Goal: Information Seeking & Learning: Learn about a topic

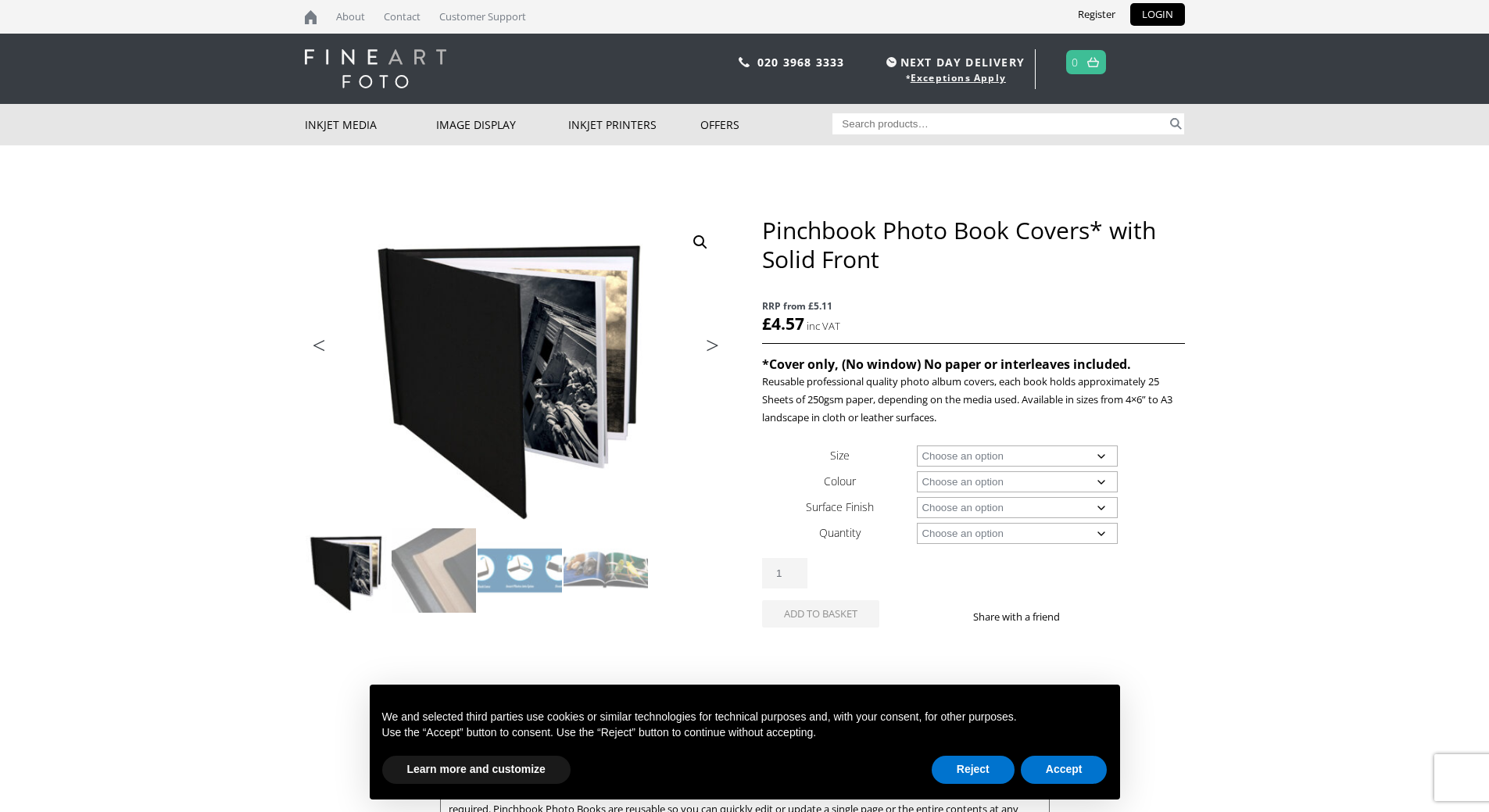
click at [1104, 457] on select "Choose an option A4 Landscape 4" x 6" 5" x 7"" at bounding box center [1017, 456] width 201 height 21
click at [1230, 454] on body "NEXT DAY DELIVERY * Exceptions Apply About Contact Customer Support Register LO…" at bounding box center [744, 406] width 1489 height 812
click at [990, 770] on button "Reject" at bounding box center [972, 769] width 83 height 28
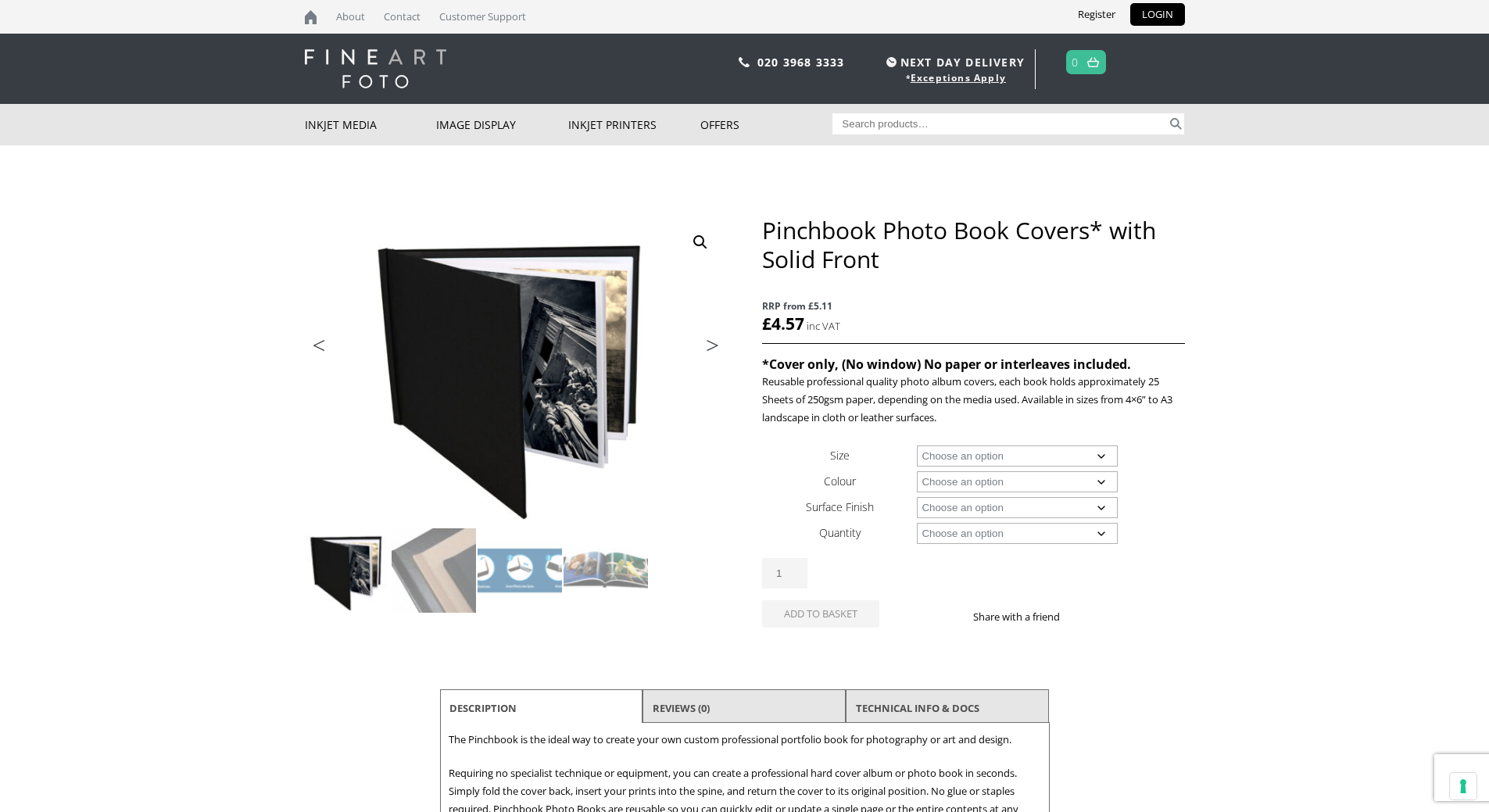
click at [1051, 458] on select "Choose an option A4 Landscape 4" x 6" 5" x 7"" at bounding box center [1017, 456] width 201 height 21
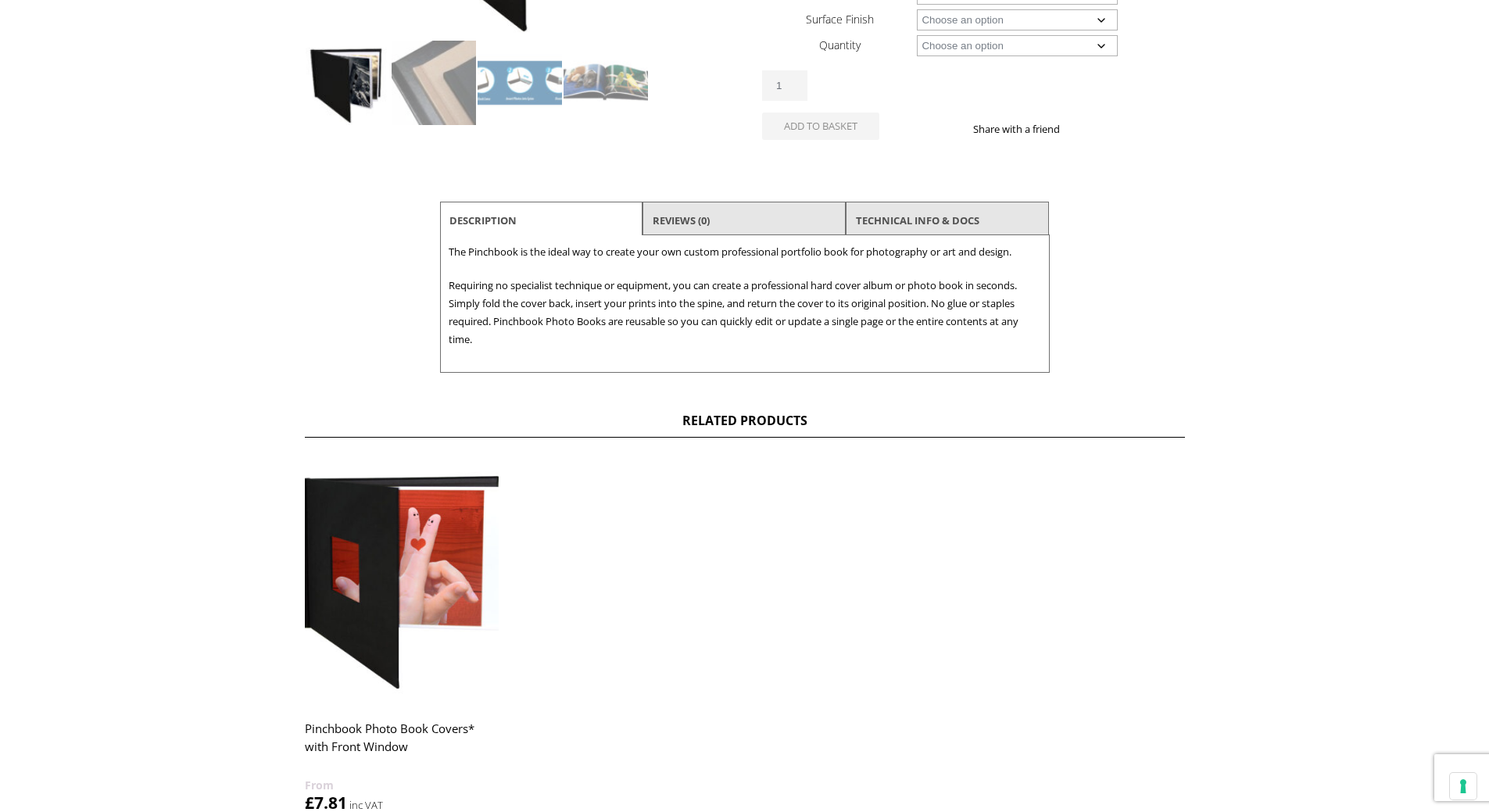
scroll to position [522, 0]
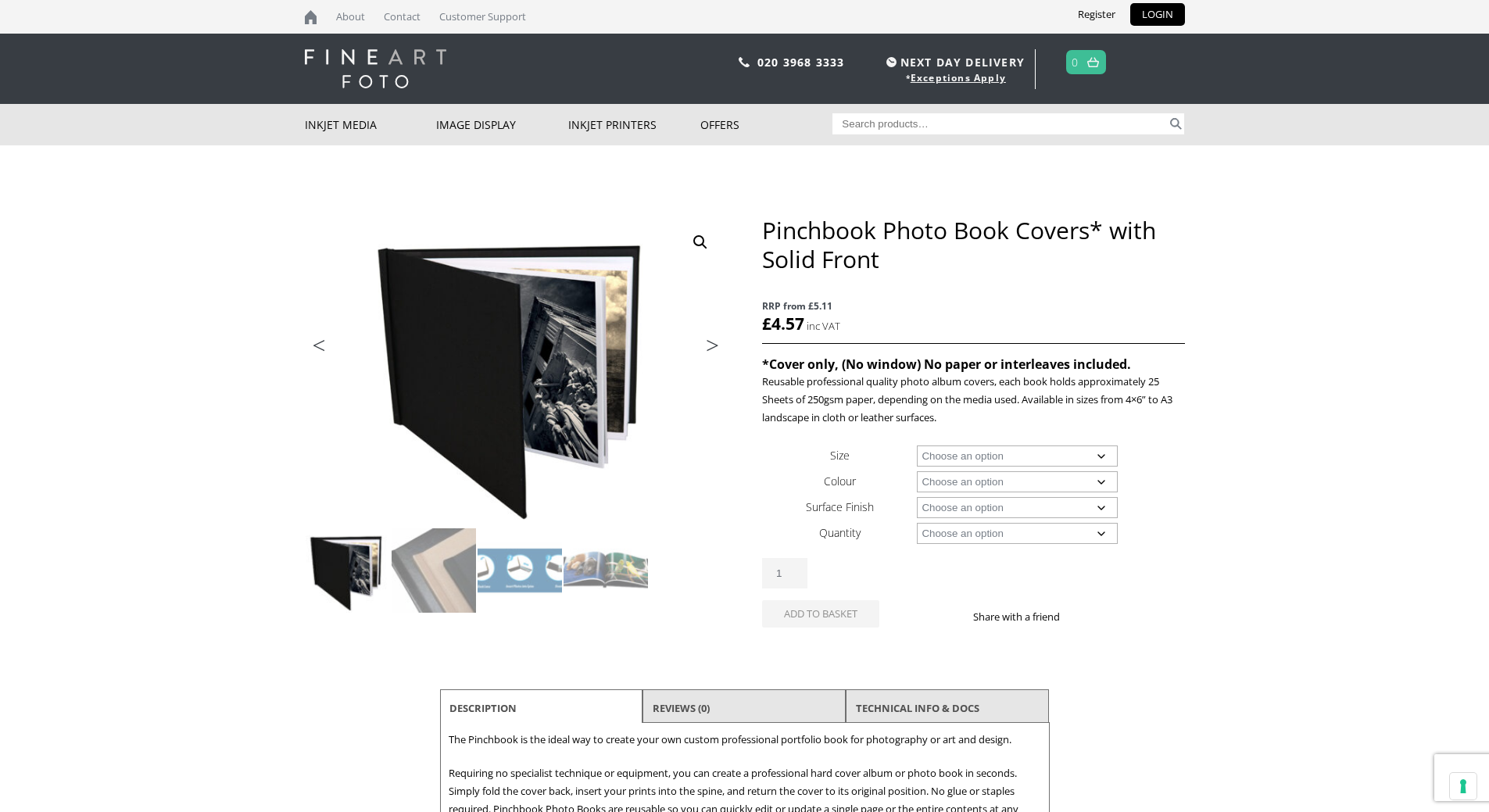
click at [707, 351] on link "Next" at bounding box center [704, 349] width 44 height 14
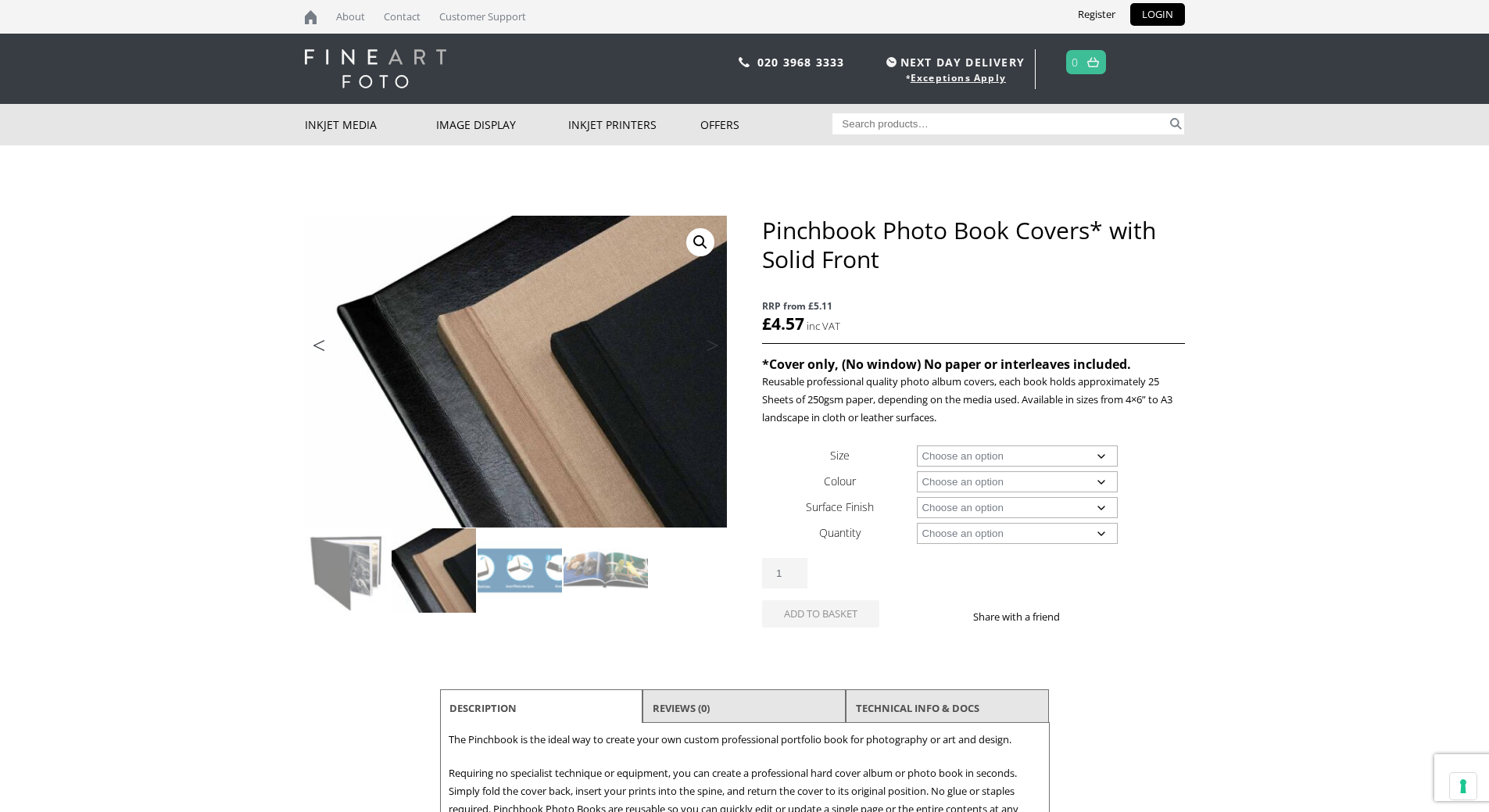
click at [707, 351] on link "Next" at bounding box center [704, 349] width 44 height 14
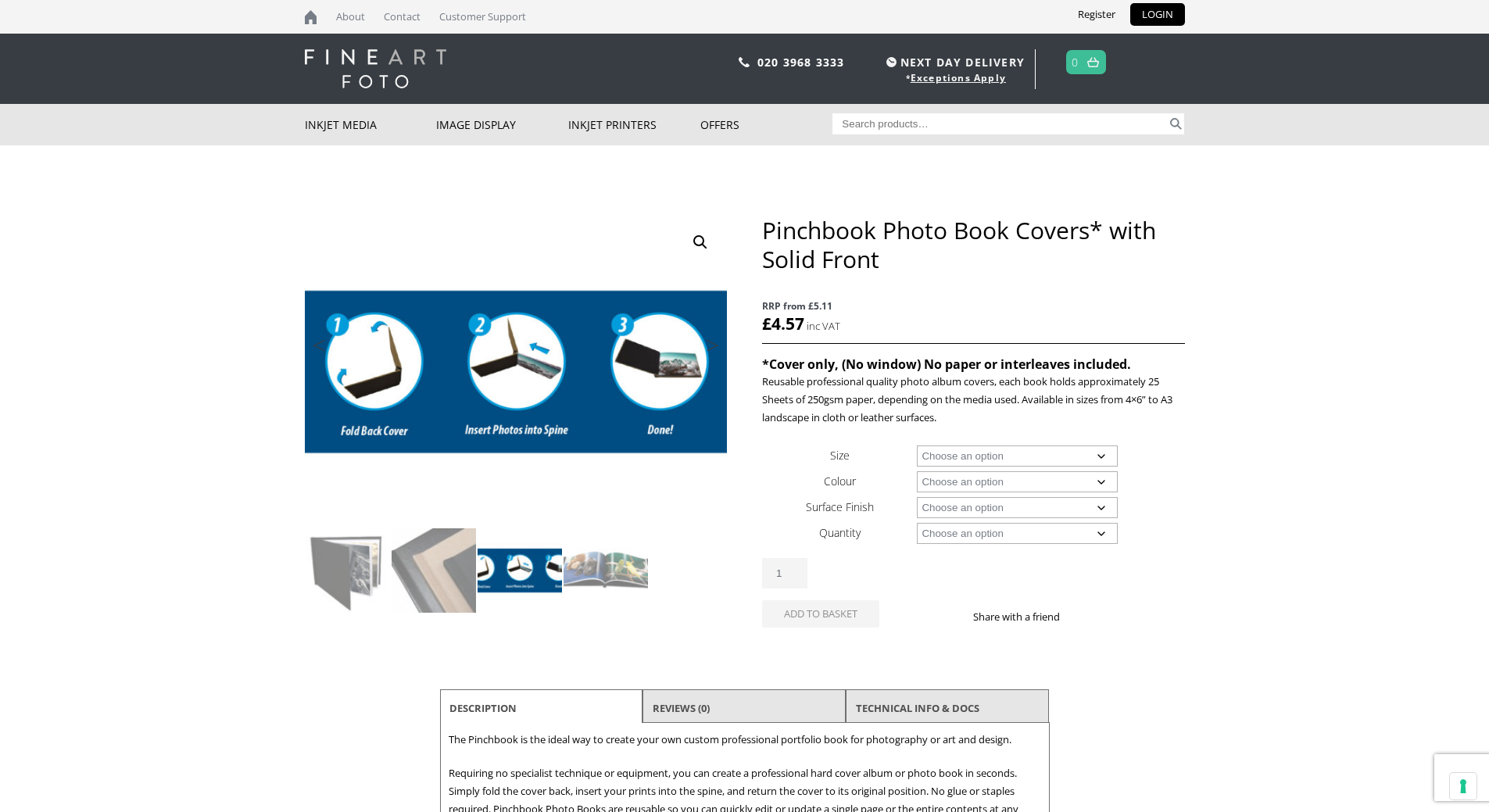
click at [707, 351] on link "Next" at bounding box center [704, 349] width 44 height 14
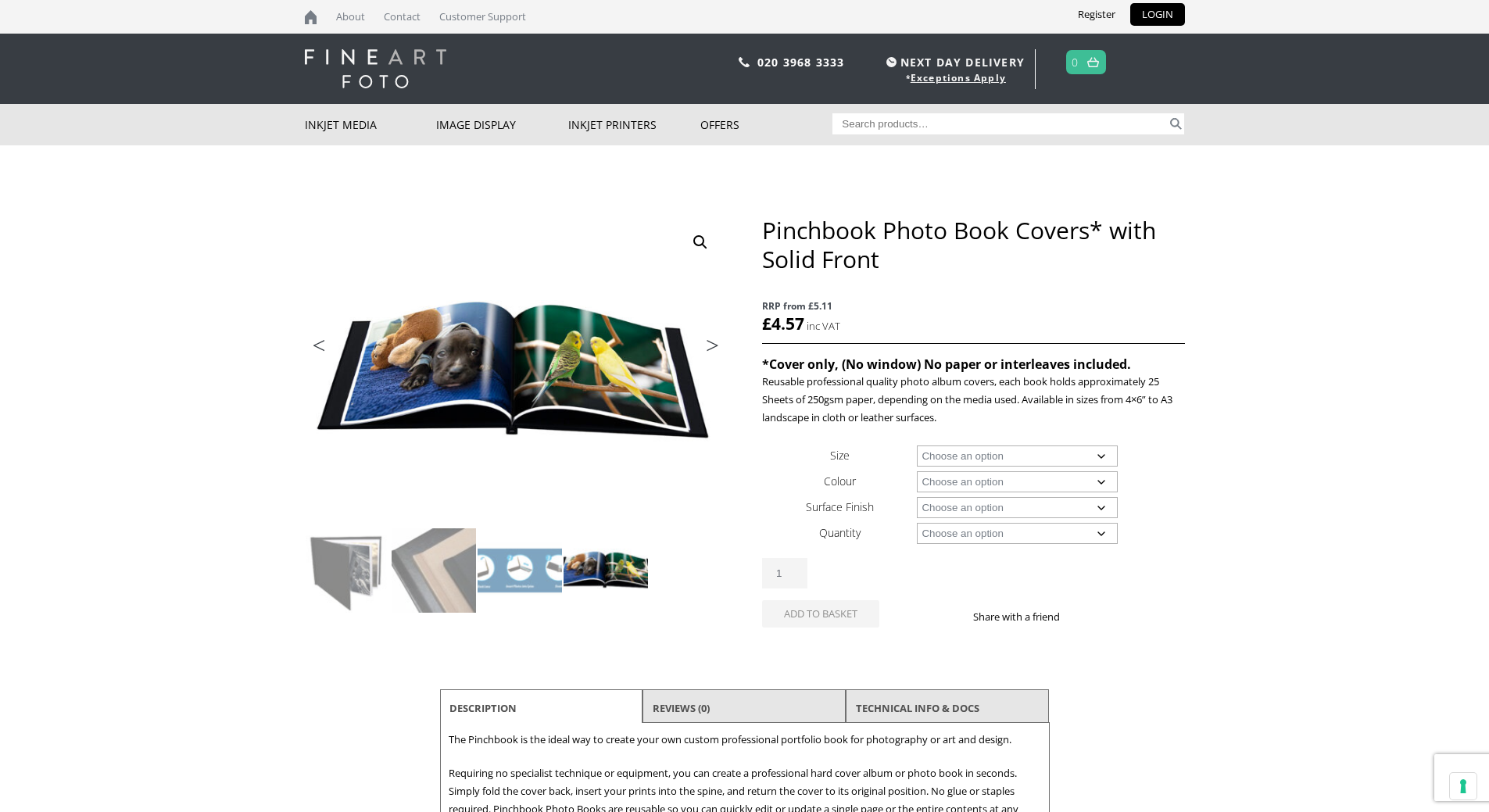
click at [707, 351] on link "Next" at bounding box center [704, 349] width 44 height 14
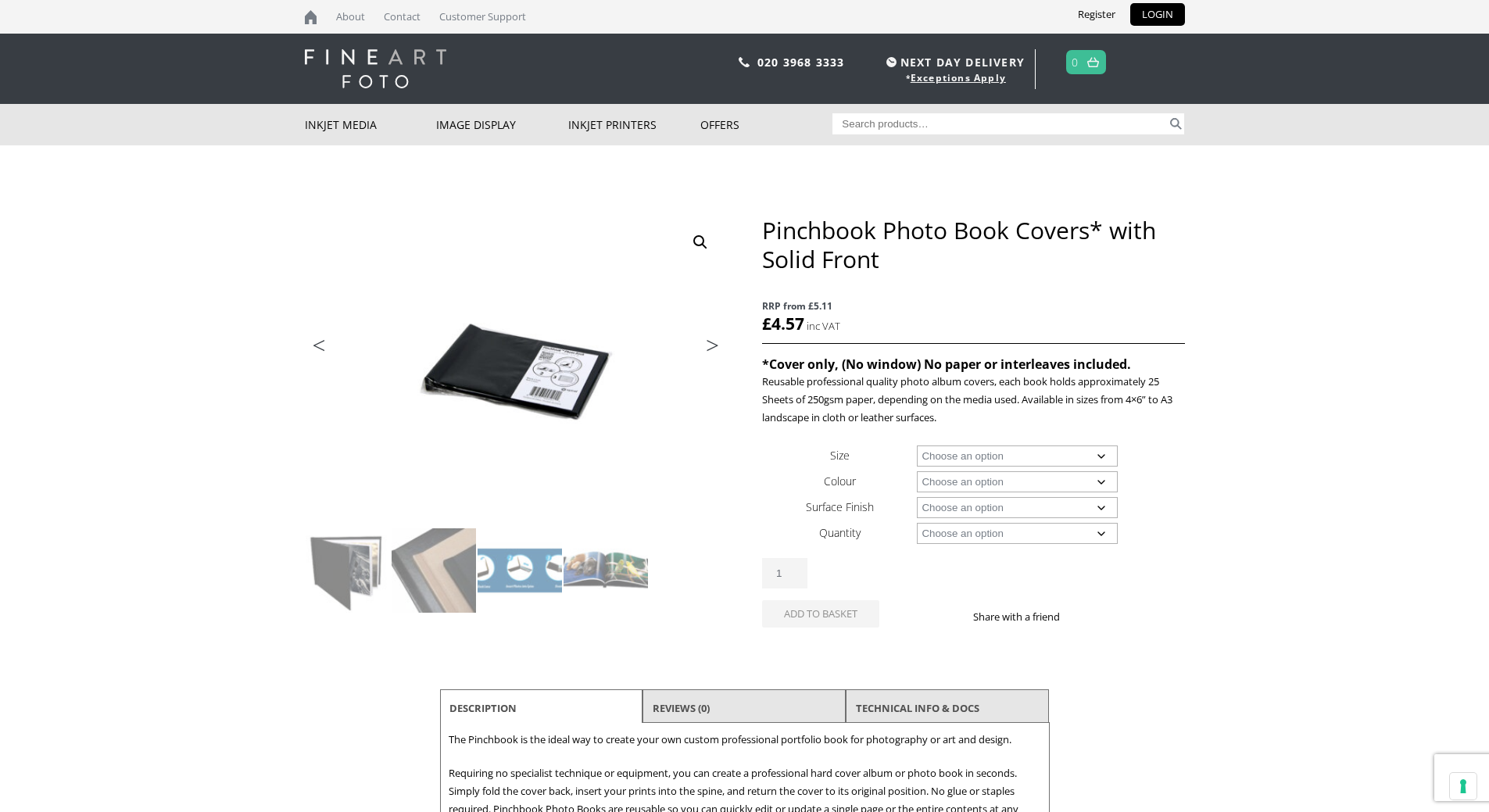
click at [707, 351] on link "Next" at bounding box center [704, 349] width 44 height 14
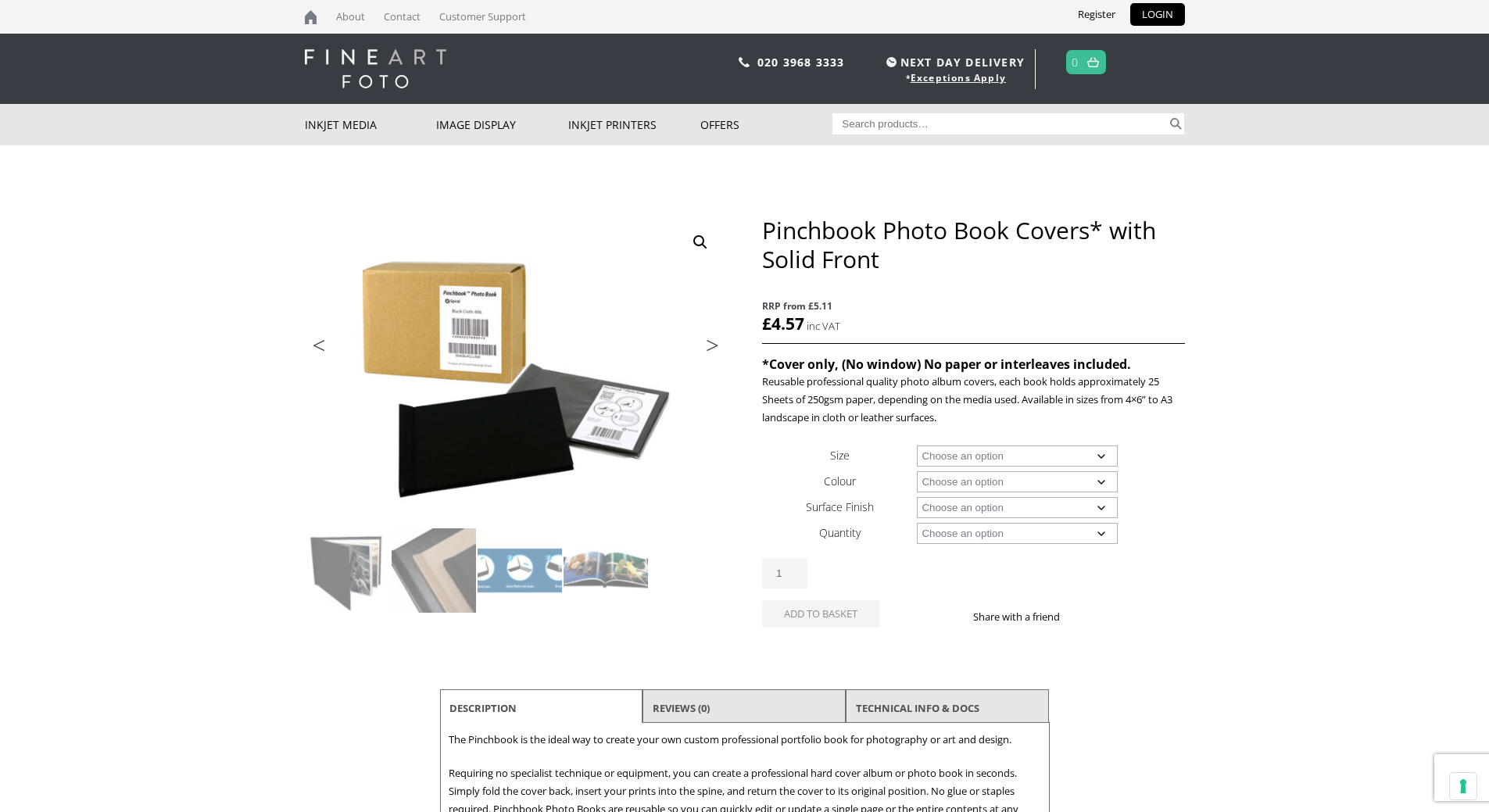
click at [707, 351] on link "Next" at bounding box center [704, 349] width 44 height 14
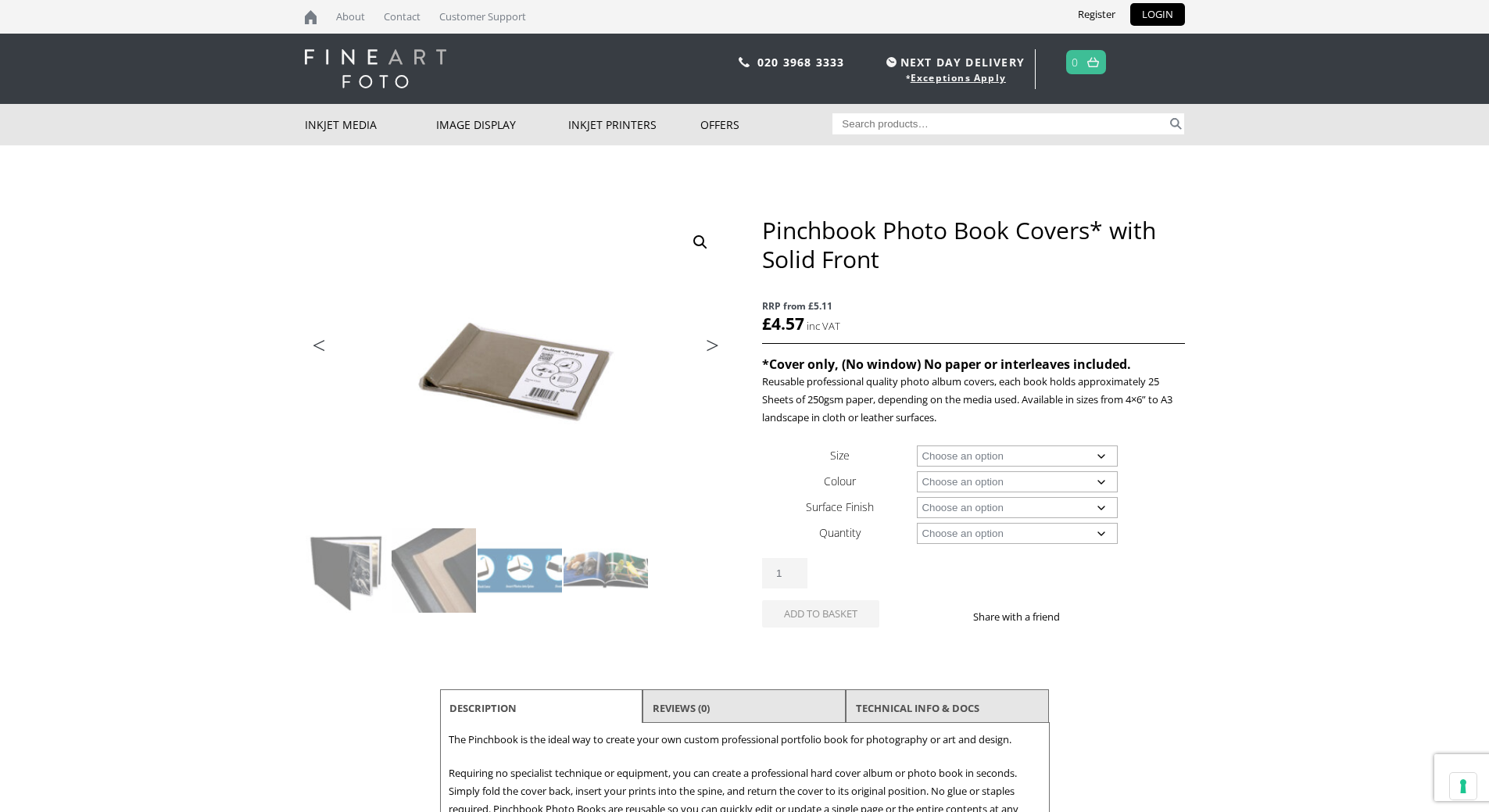
click at [707, 351] on link "Next" at bounding box center [704, 349] width 44 height 14
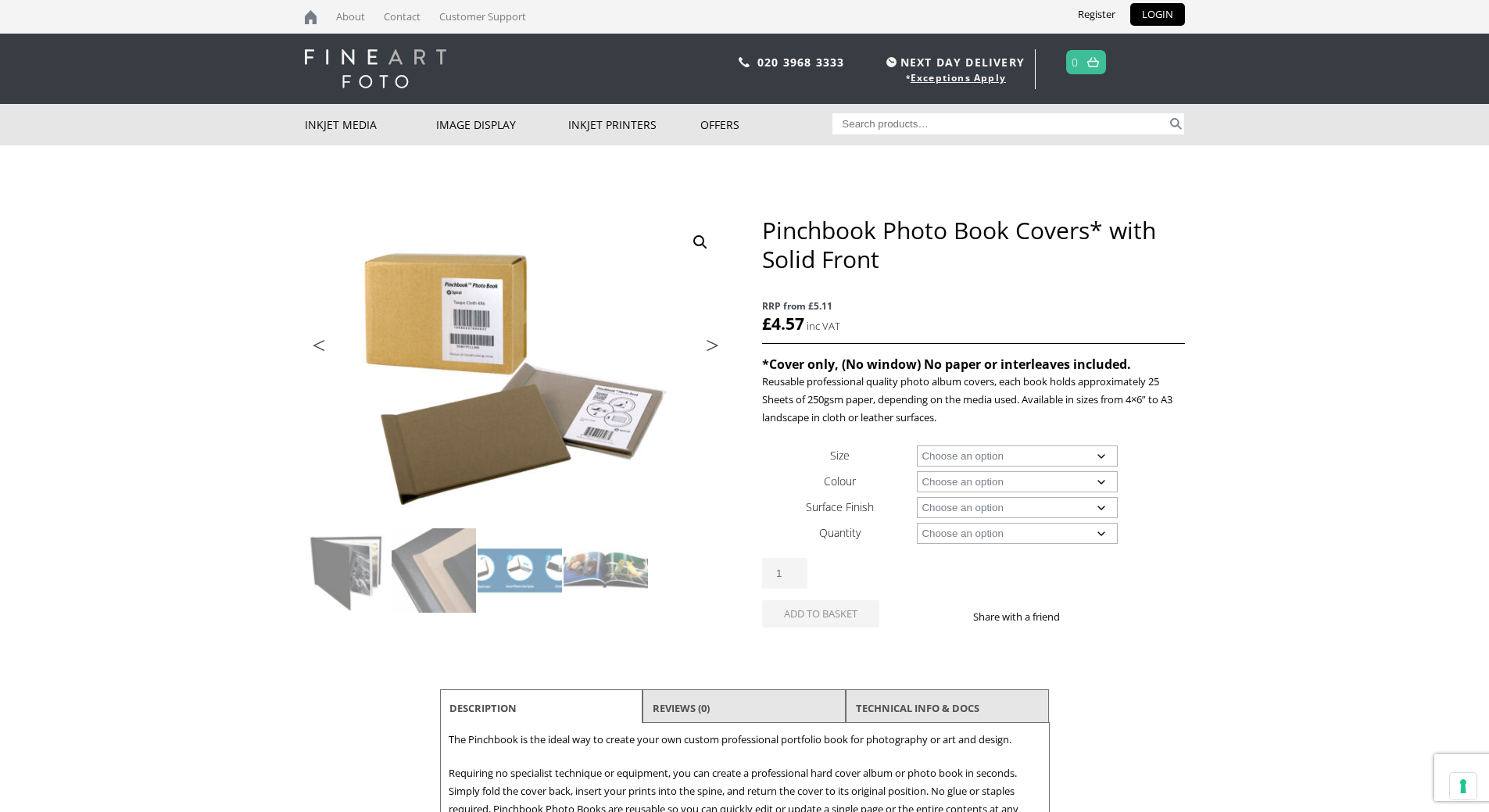
click at [707, 351] on link "Next" at bounding box center [704, 349] width 44 height 14
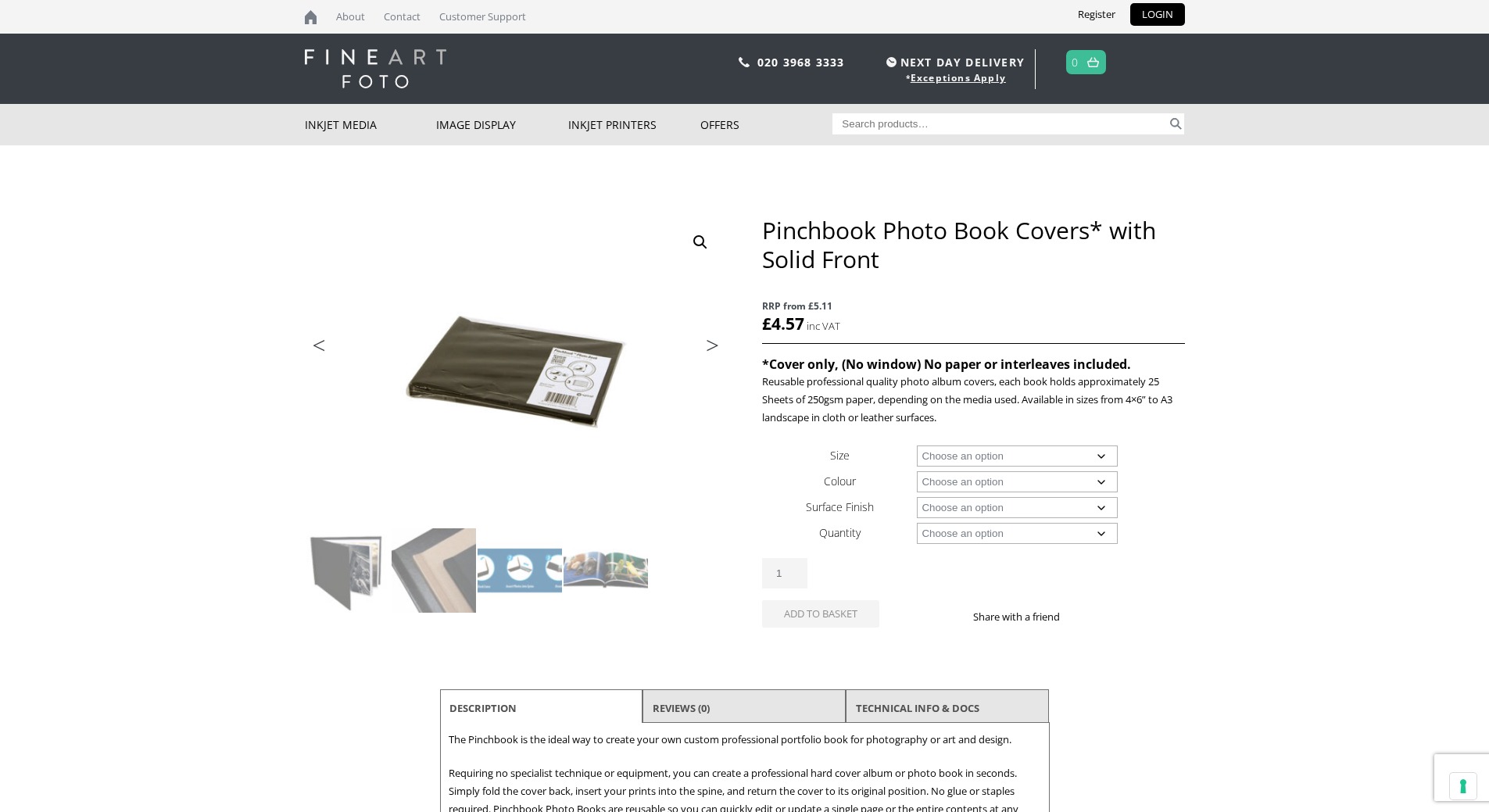
click at [707, 351] on link "Next" at bounding box center [704, 349] width 44 height 14
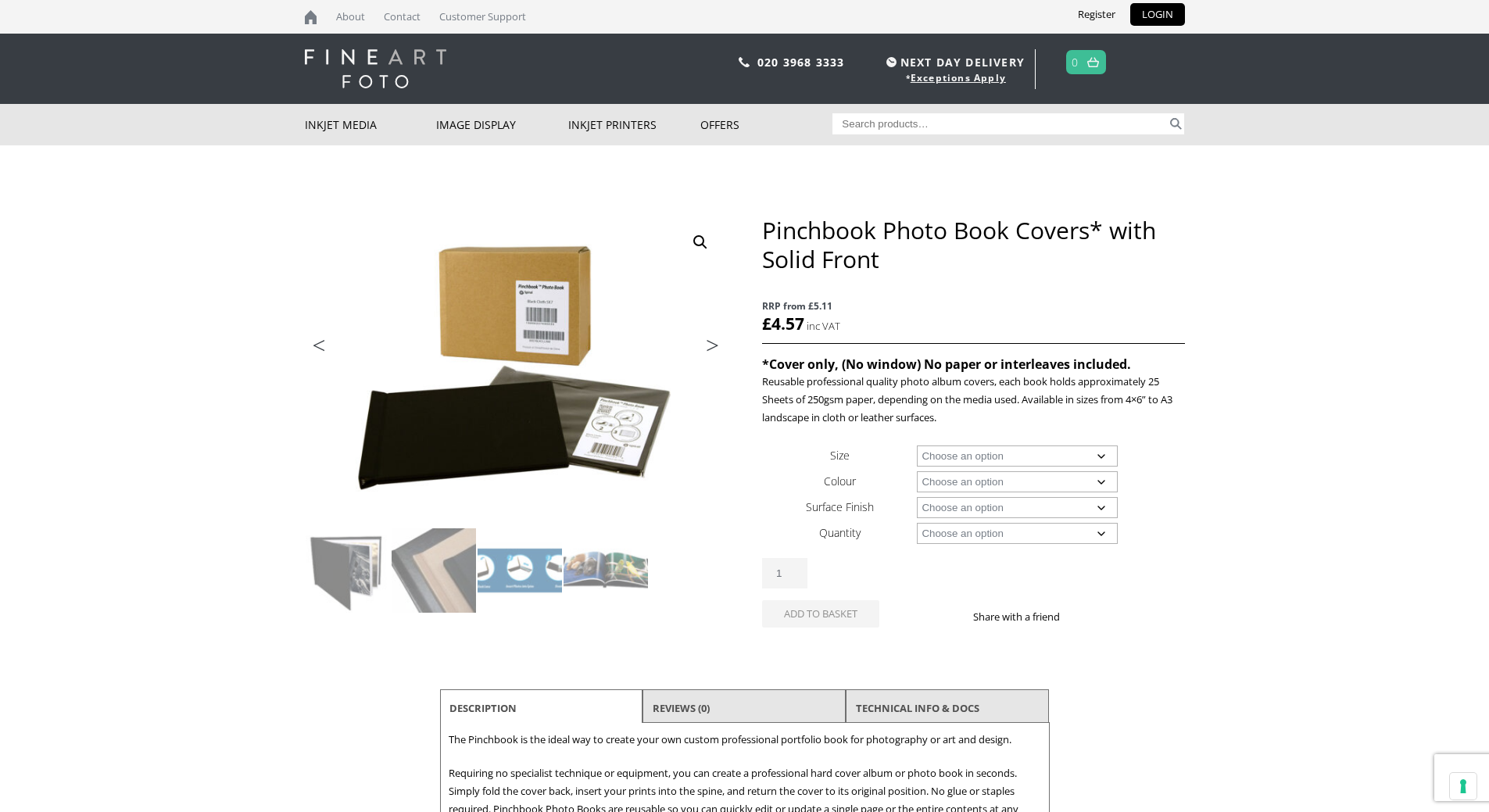
click at [707, 351] on link "Next" at bounding box center [704, 349] width 44 height 14
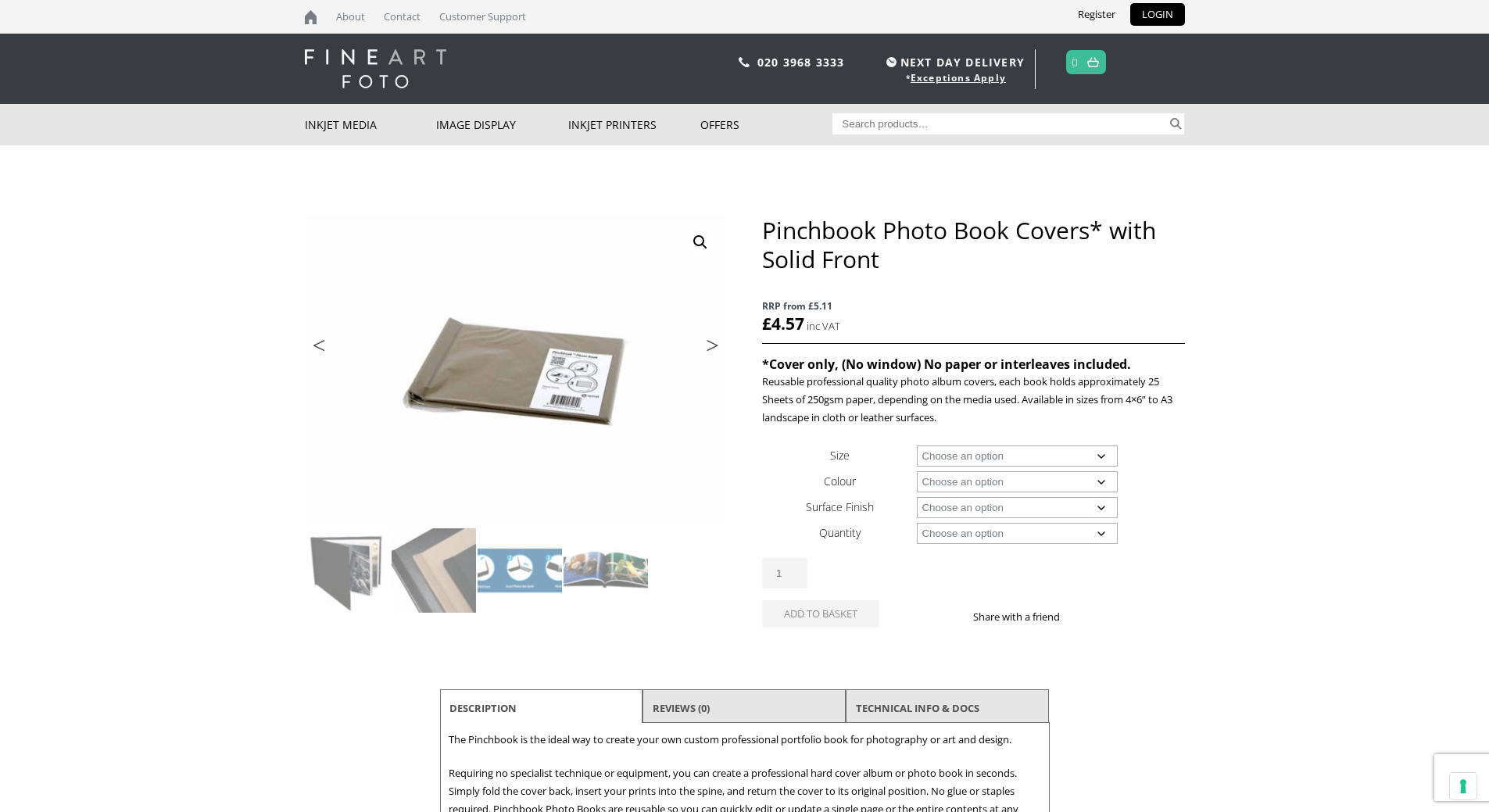
click at [707, 351] on link "Next" at bounding box center [704, 349] width 44 height 14
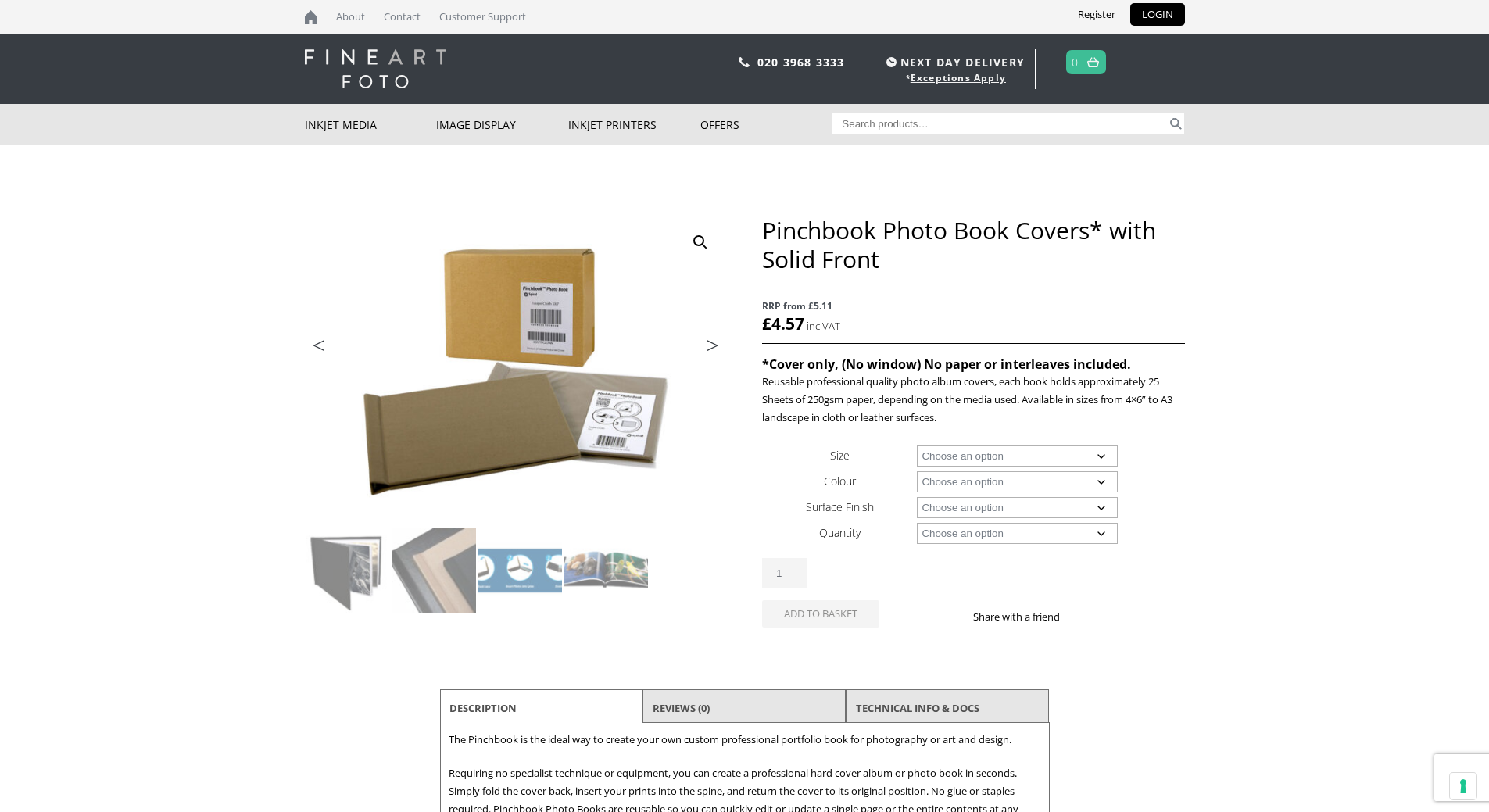
click at [707, 351] on link "Next" at bounding box center [704, 349] width 44 height 14
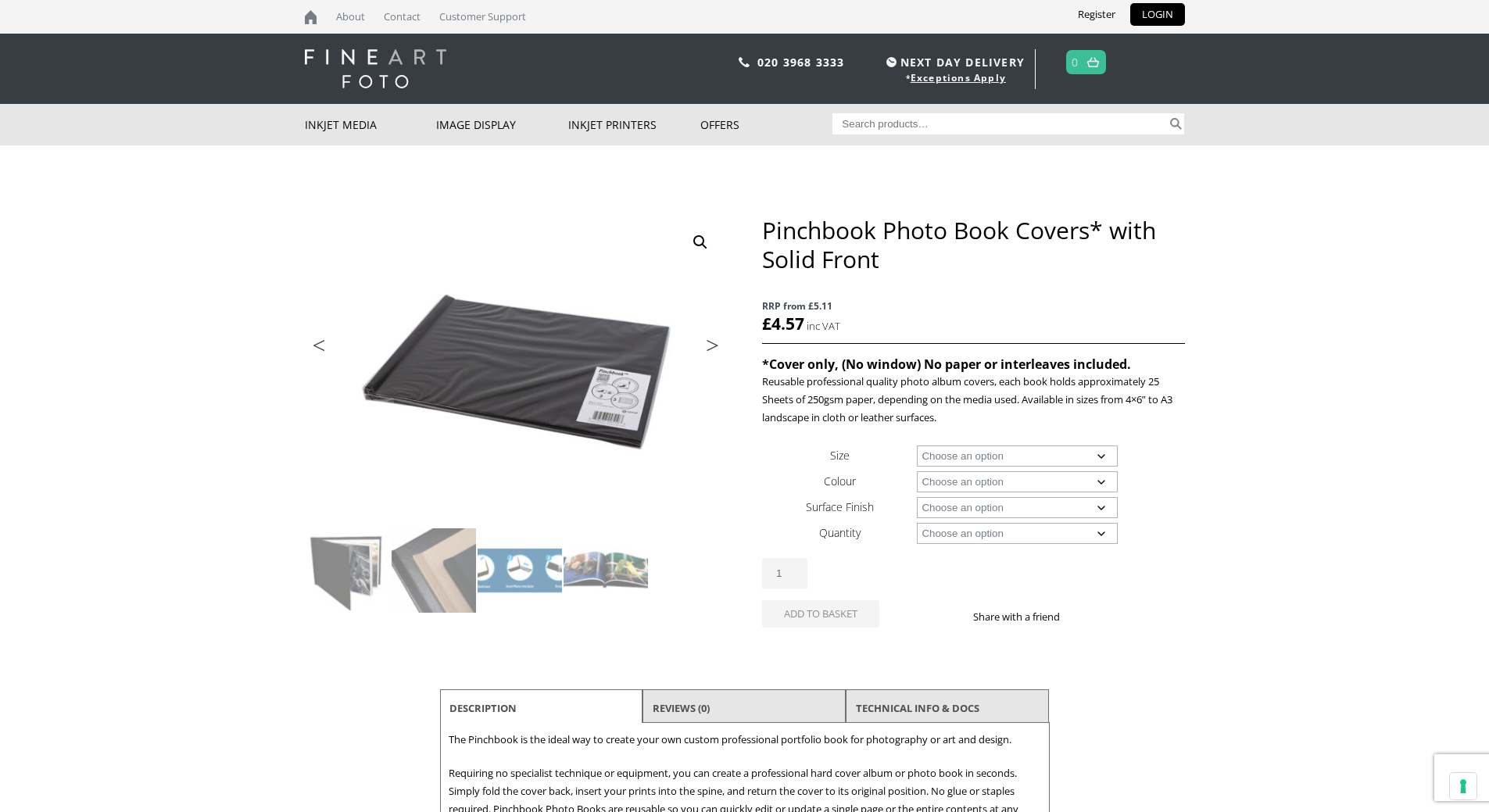
click at [707, 351] on link "Next" at bounding box center [704, 349] width 44 height 14
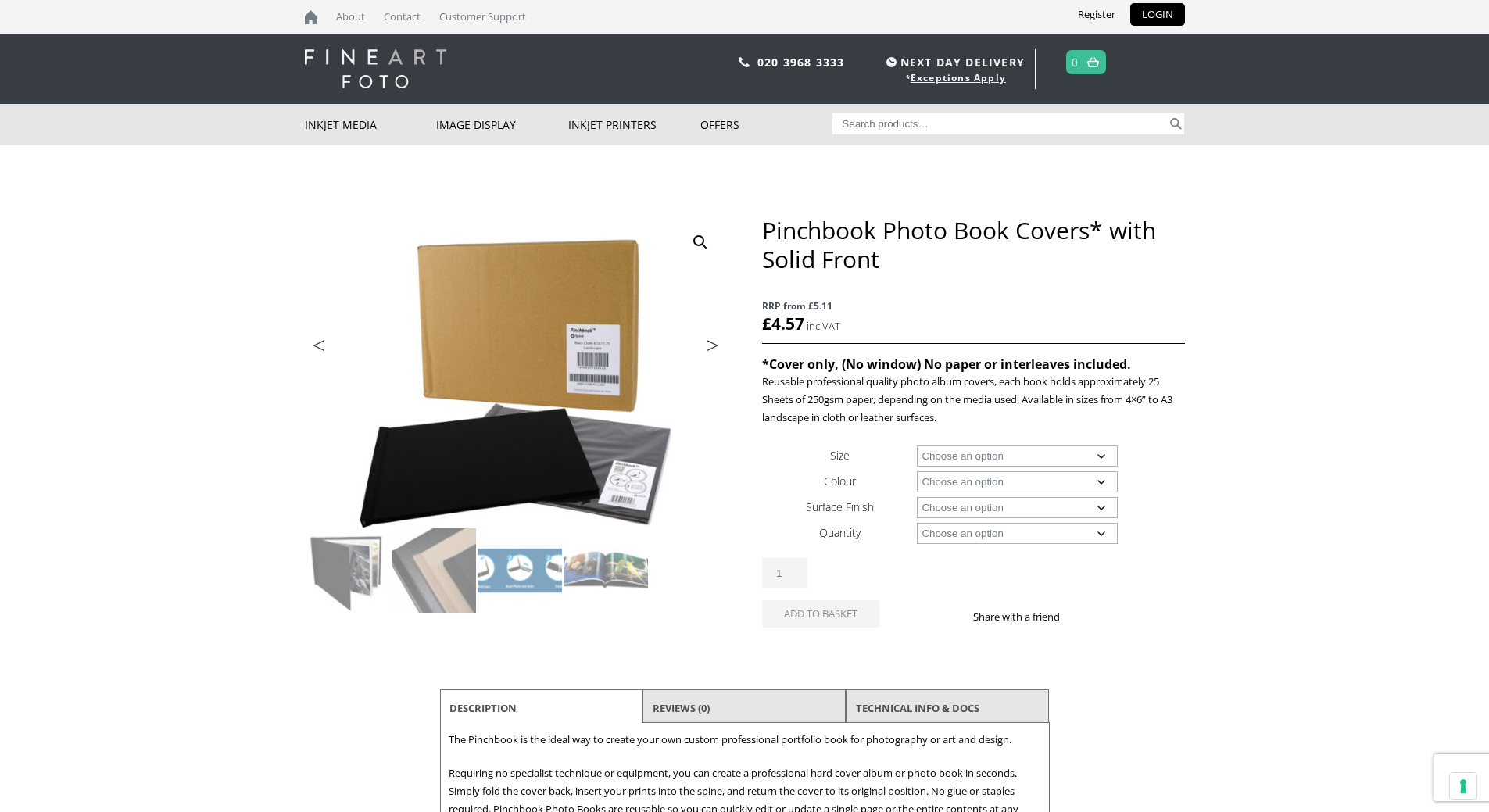
click at [707, 351] on link "Next" at bounding box center [704, 349] width 44 height 14
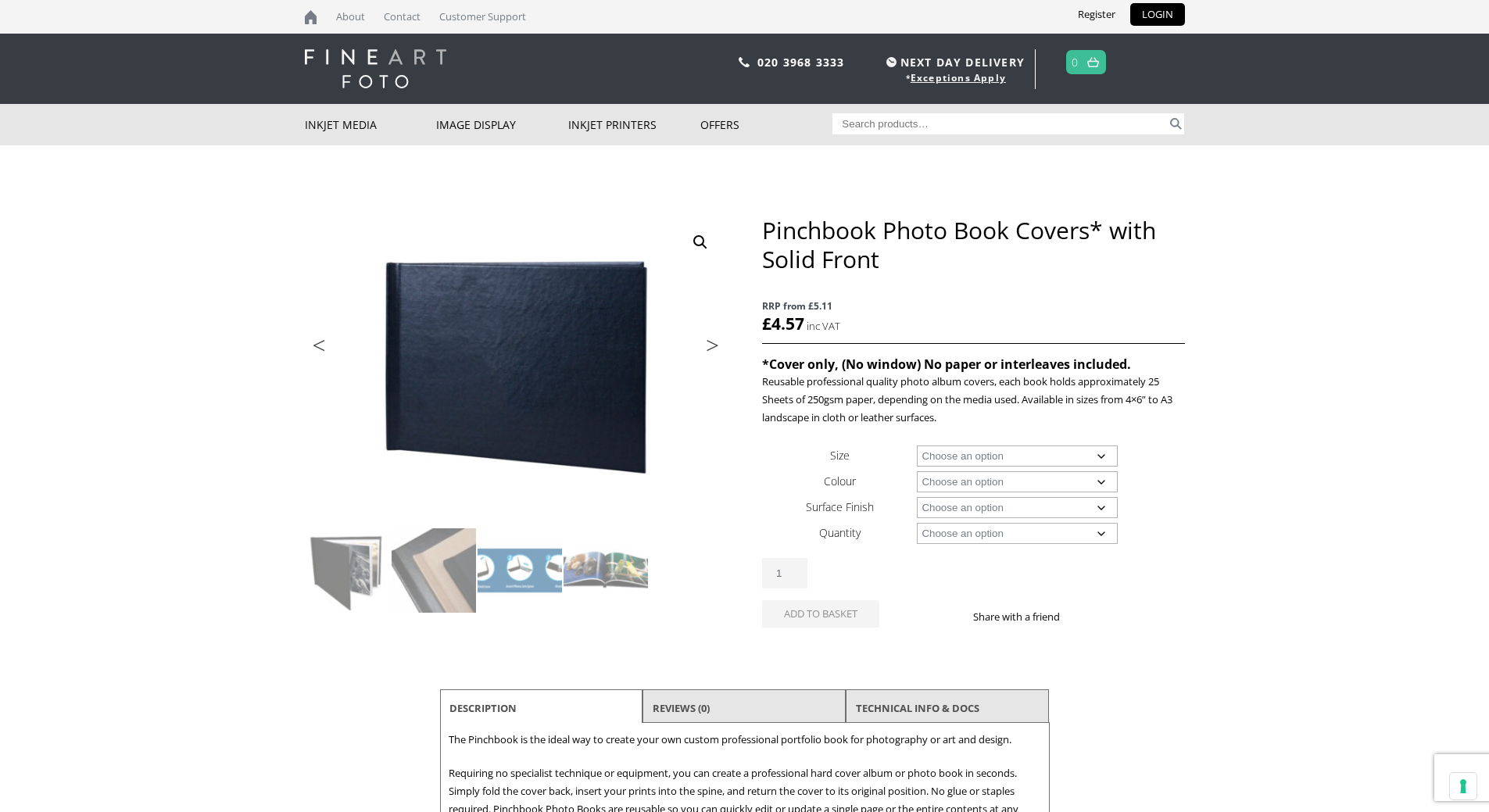
click at [707, 351] on link "Next" at bounding box center [704, 349] width 44 height 14
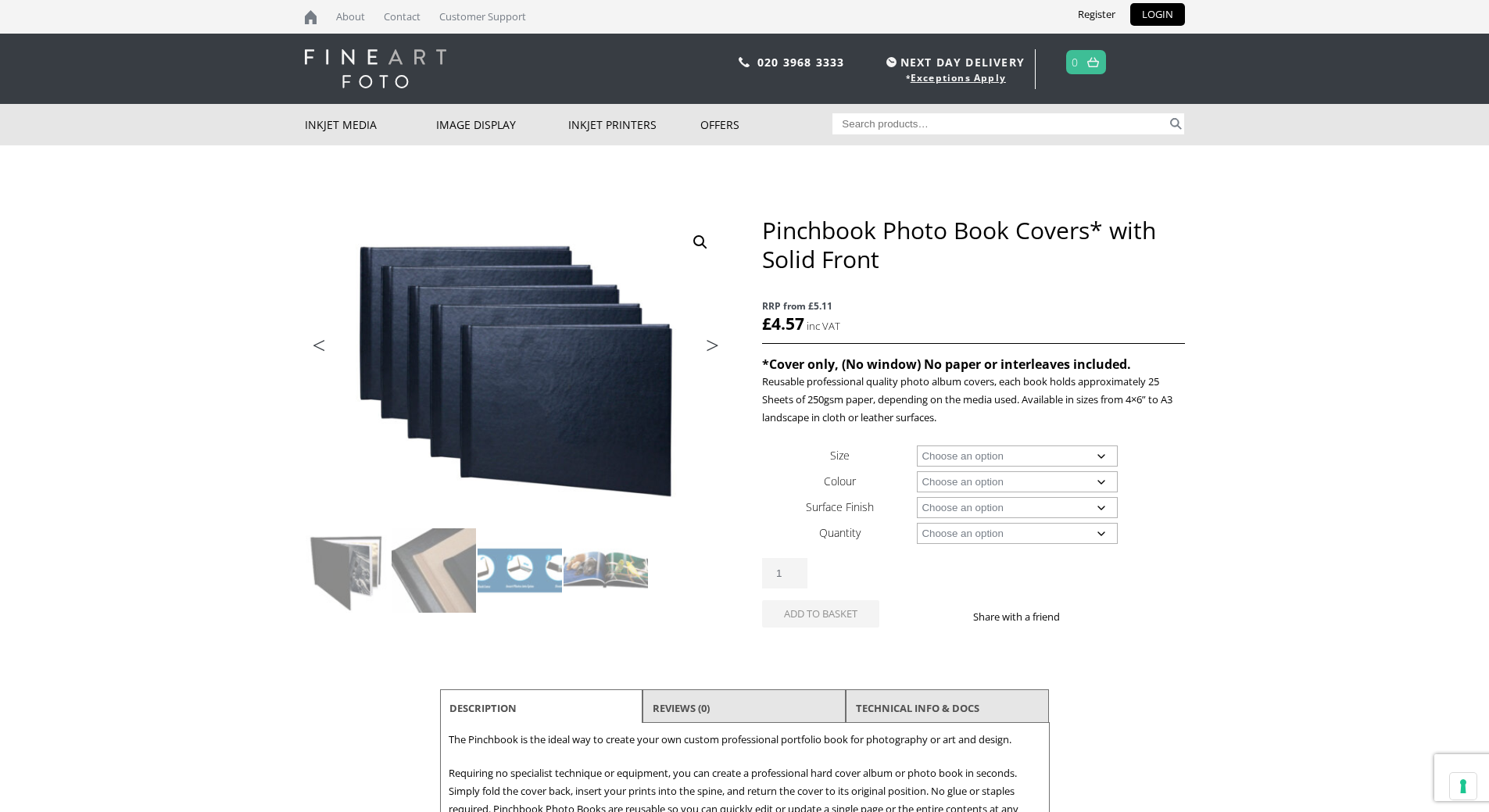
click at [707, 351] on link "Next" at bounding box center [704, 349] width 44 height 14
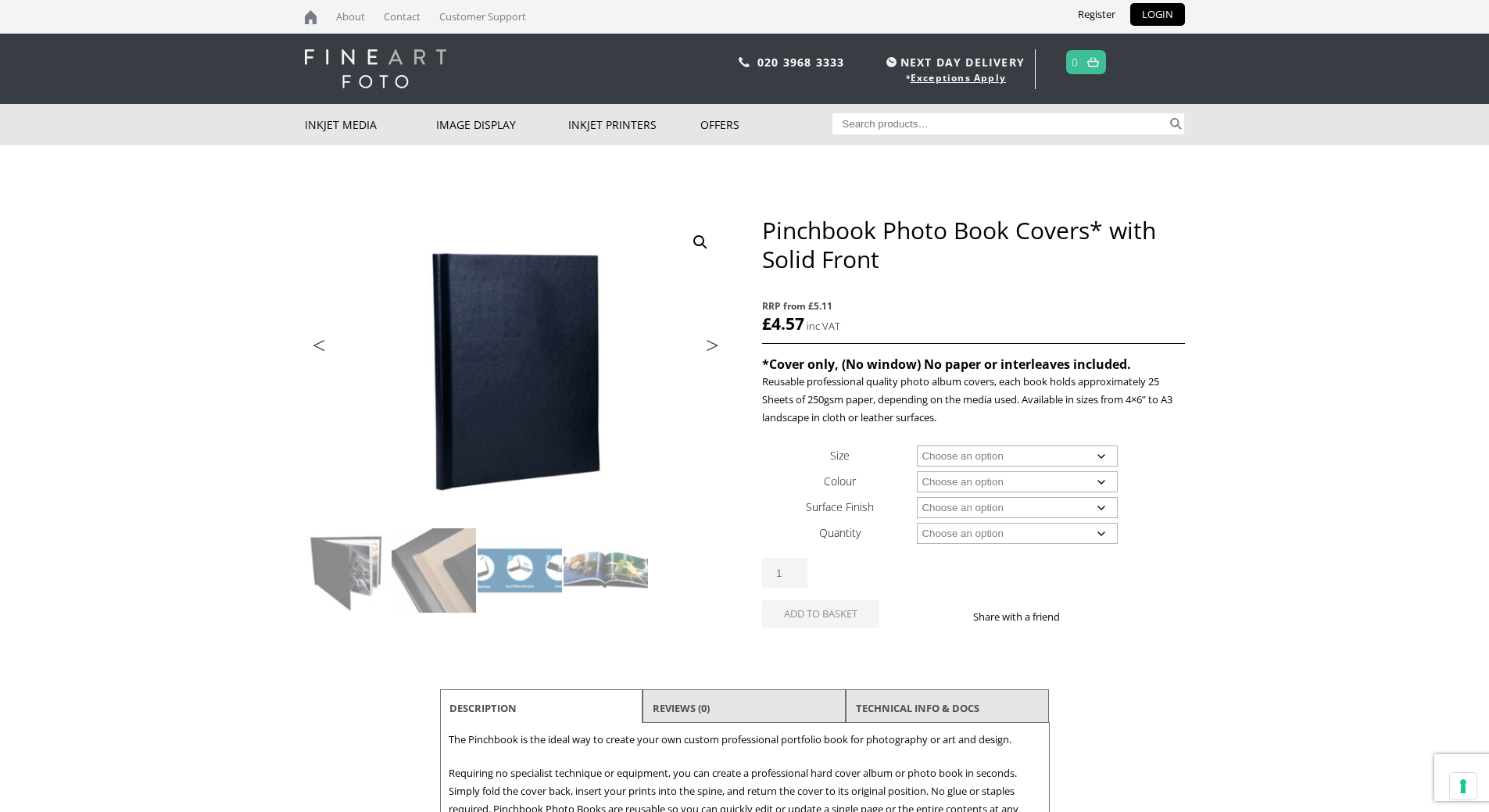
click at [707, 351] on link "Next" at bounding box center [704, 349] width 44 height 14
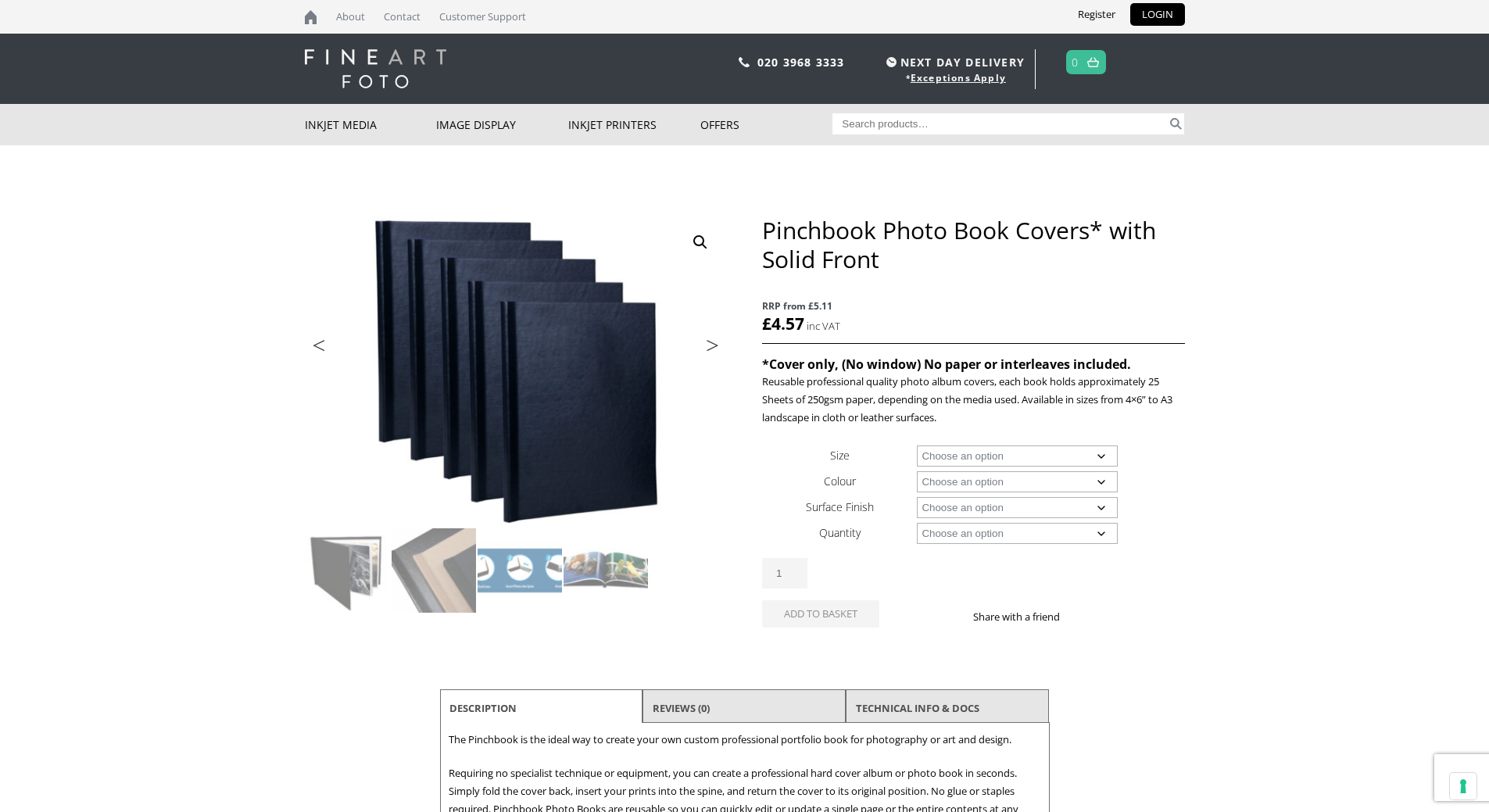
click at [707, 351] on link "Next" at bounding box center [704, 349] width 44 height 14
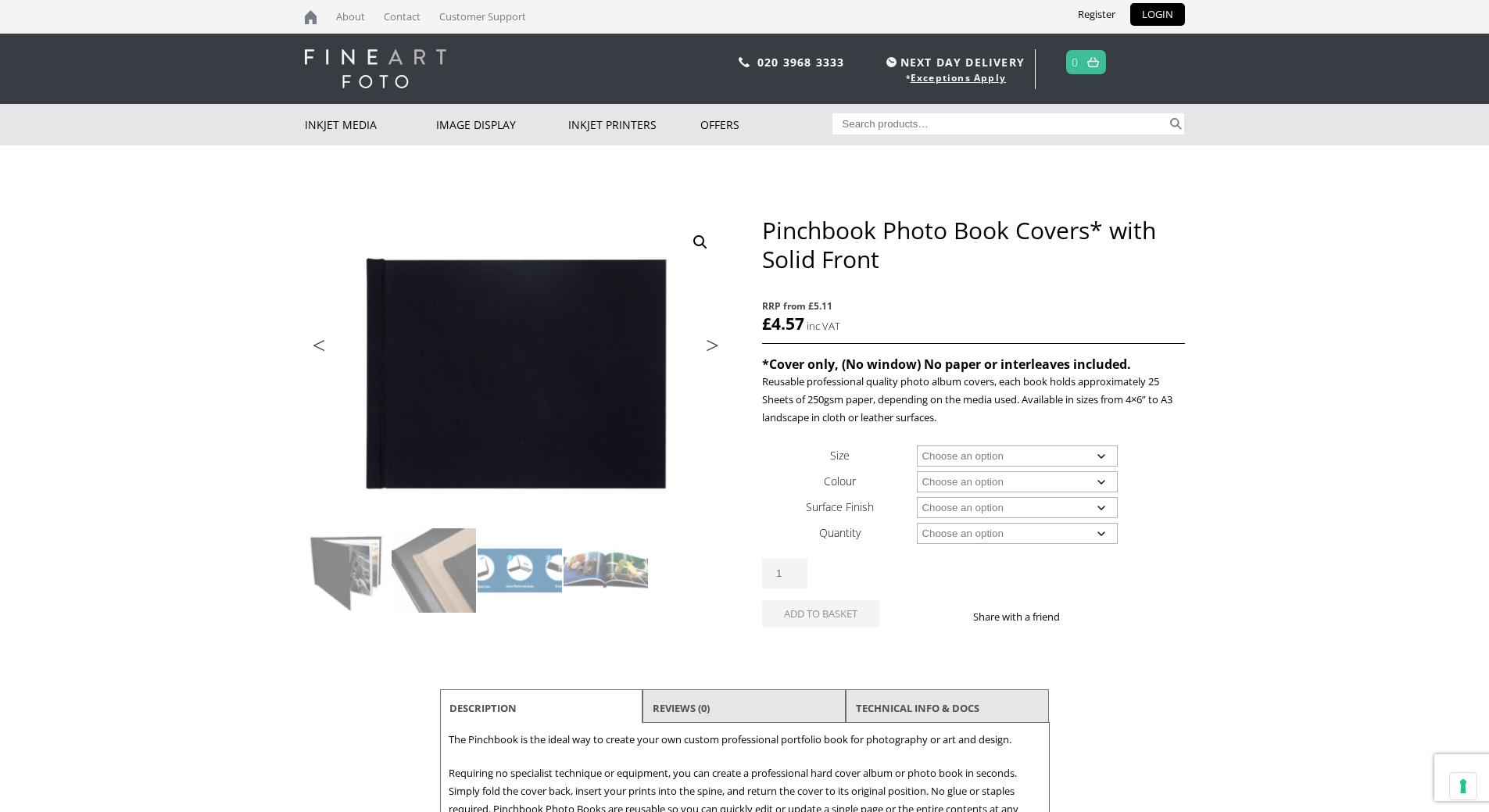
click at [707, 351] on link "Next" at bounding box center [704, 349] width 44 height 14
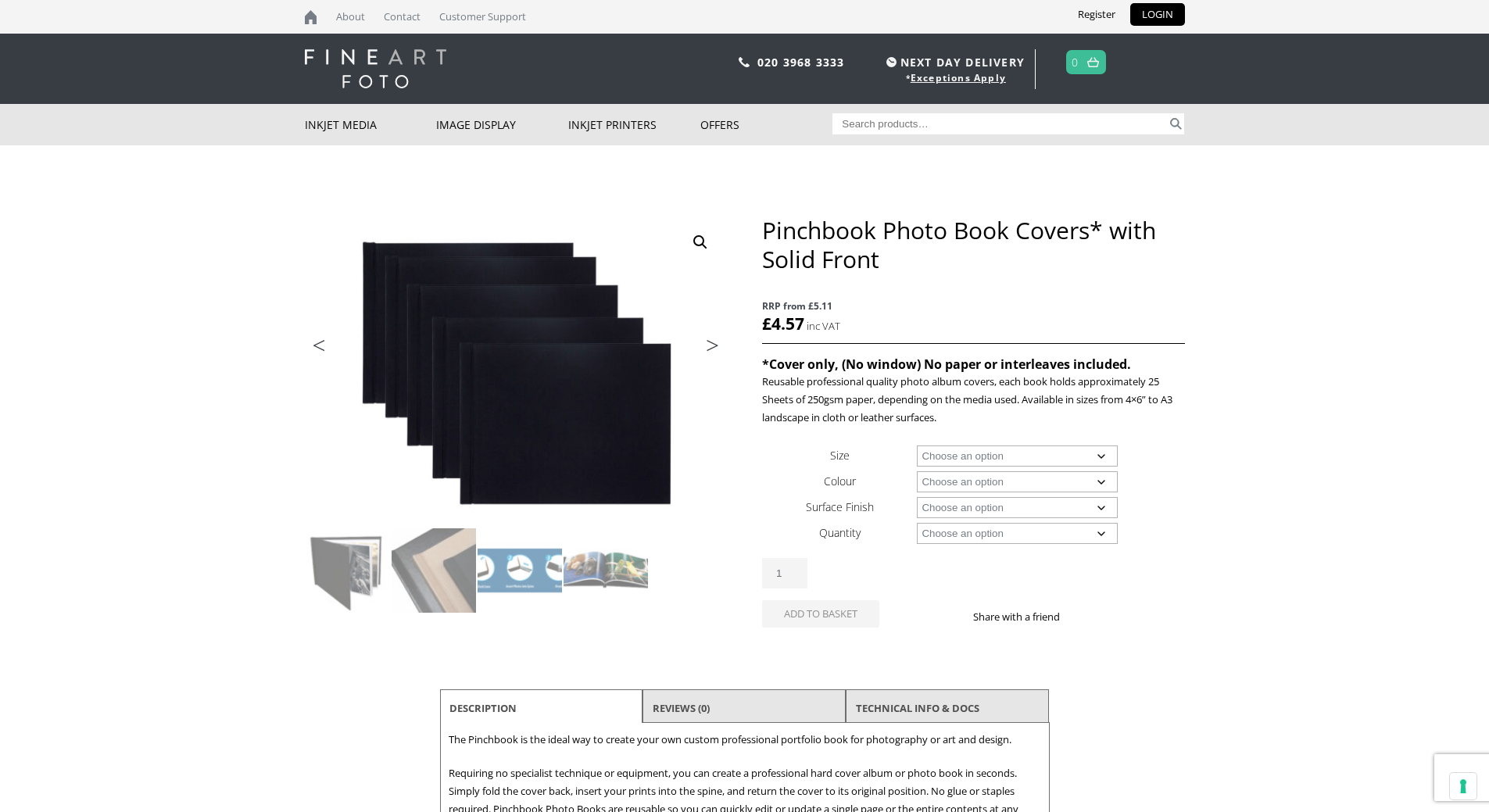
click at [707, 351] on link "Next" at bounding box center [704, 349] width 44 height 14
